Goal: Information Seeking & Learning: Learn about a topic

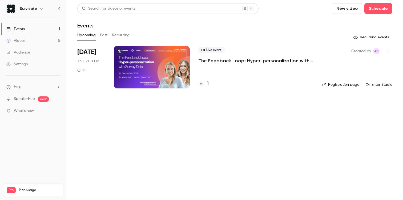
click at [107, 34] on button "Past" at bounding box center [104, 35] width 8 height 9
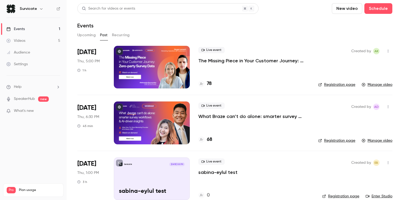
click at [249, 59] on p "The Missing Piece in Your Customer Journey: Zero-party Survey Data" at bounding box center [253, 61] width 111 height 6
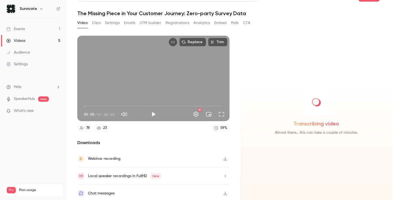
scroll to position [14, 0]
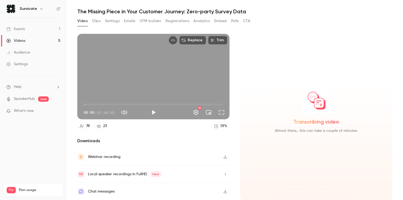
click at [155, 160] on div "Webinar recording" at bounding box center [153, 157] width 152 height 17
click at [98, 20] on button "Clips" at bounding box center [96, 21] width 9 height 9
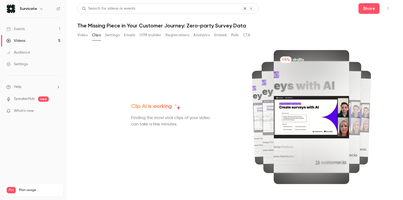
click at [366, 16] on header "Search for videos or events Share The Missing Piece in Your Customer Journey: Z…" at bounding box center [234, 16] width 315 height 26
click at [368, 12] on button "Share" at bounding box center [369, 8] width 21 height 11
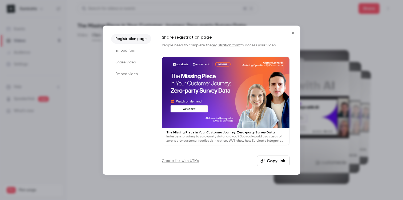
click at [130, 64] on li "Share video" at bounding box center [131, 63] width 40 height 10
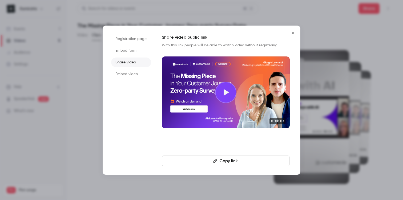
click at [136, 74] on li "Embed video" at bounding box center [131, 74] width 40 height 10
click at [130, 65] on li "Share video" at bounding box center [131, 63] width 40 height 10
click at [293, 34] on icon "Close" at bounding box center [293, 33] width 6 height 4
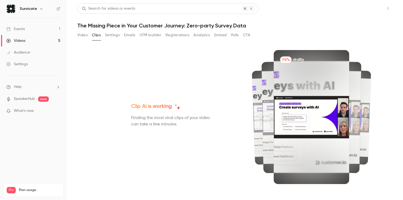
click at [363, 8] on button "Share" at bounding box center [369, 8] width 21 height 11
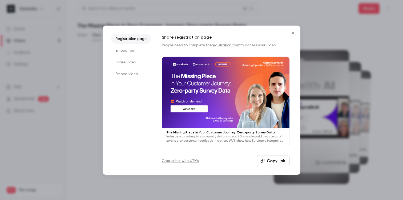
click at [128, 72] on li "Embed video" at bounding box center [131, 74] width 40 height 10
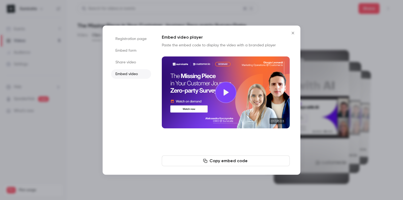
click at [237, 162] on button "Copy embed code" at bounding box center [226, 161] width 128 height 11
click at [140, 62] on li "Share video" at bounding box center [131, 63] width 40 height 10
click at [138, 53] on li "Embed form" at bounding box center [131, 51] width 40 height 10
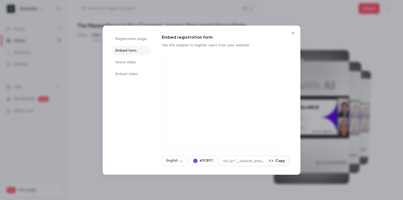
click at [137, 39] on li "Registration page" at bounding box center [131, 39] width 40 height 10
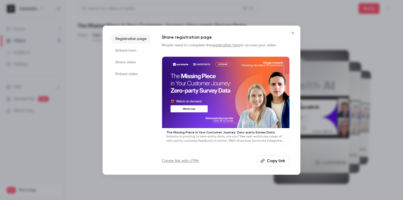
click at [292, 32] on icon "Close" at bounding box center [293, 33] width 2 height 2
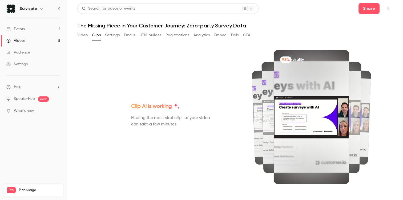
click at [85, 35] on button "Video" at bounding box center [82, 35] width 10 height 9
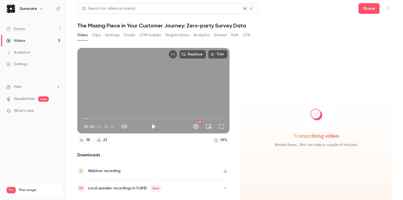
scroll to position [14, 0]
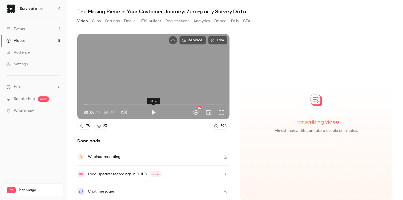
click at [152, 114] on button "Play" at bounding box center [153, 112] width 11 height 11
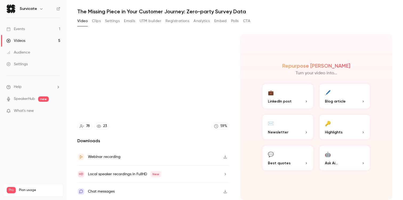
click at [170, 177] on div "Local speaker recordings in FullHD New" at bounding box center [153, 174] width 152 height 17
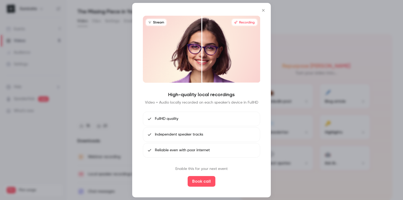
click at [265, 10] on icon "Close" at bounding box center [263, 10] width 6 height 4
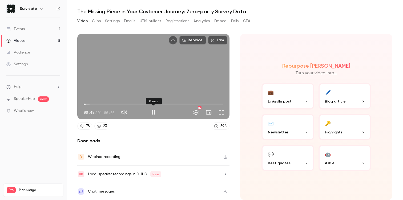
click at [155, 113] on button "Pause" at bounding box center [153, 112] width 11 height 11
type input "****"
click at [149, 23] on button "UTM builder" at bounding box center [151, 21] width 22 height 9
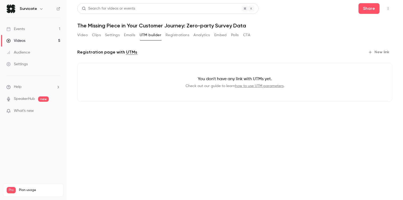
click at [172, 35] on button "Registrations" at bounding box center [178, 35] width 24 height 9
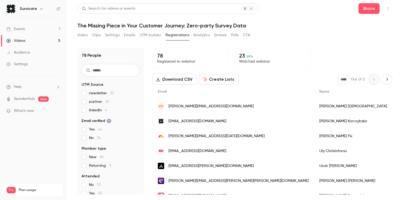
click at [385, 82] on button "Next page" at bounding box center [387, 79] width 11 height 11
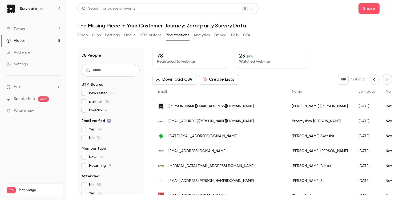
click at [371, 81] on icon "Previous page" at bounding box center [374, 79] width 6 height 4
type input "*"
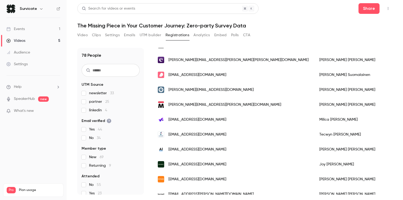
scroll to position [10, 0]
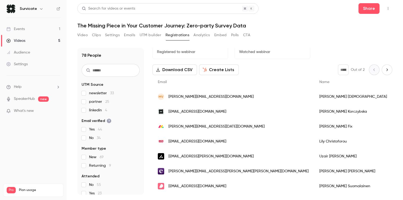
click at [86, 36] on button "Video" at bounding box center [82, 35] width 10 height 9
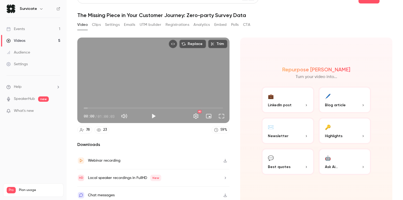
scroll to position [14, 0]
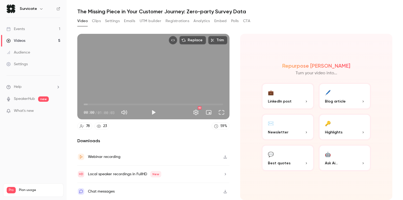
click at [196, 22] on button "Analytics" at bounding box center [202, 21] width 17 height 9
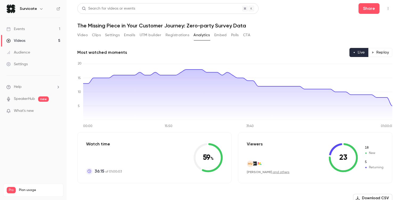
click at [379, 52] on button "Replay" at bounding box center [380, 52] width 24 height 9
